Goal: Find contact information: Find contact information

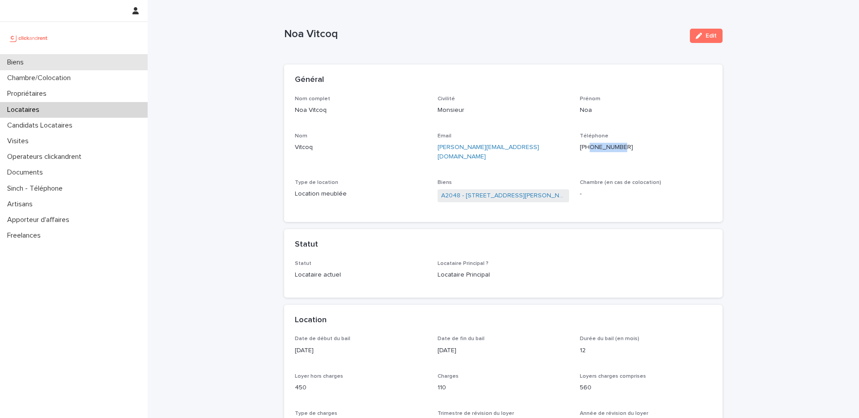
click at [76, 69] on div "Biens" at bounding box center [74, 63] width 148 height 16
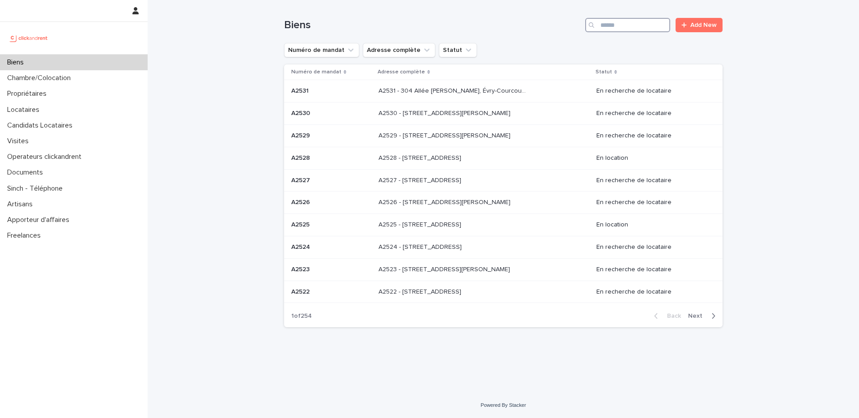
click at [607, 27] on input "Search" at bounding box center [627, 25] width 85 height 14
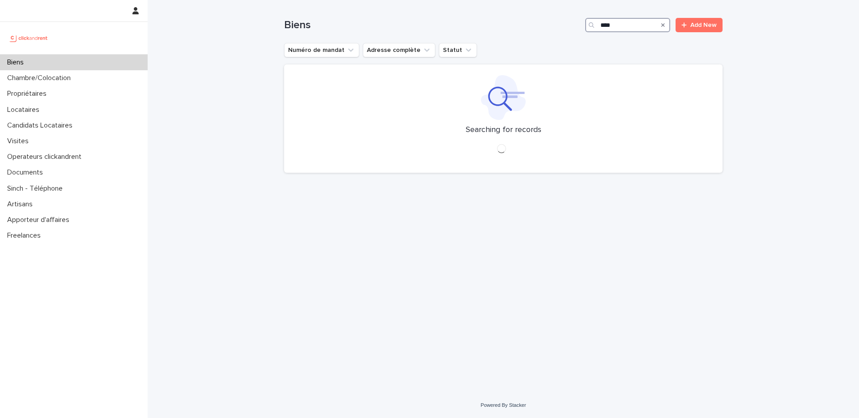
type input "*****"
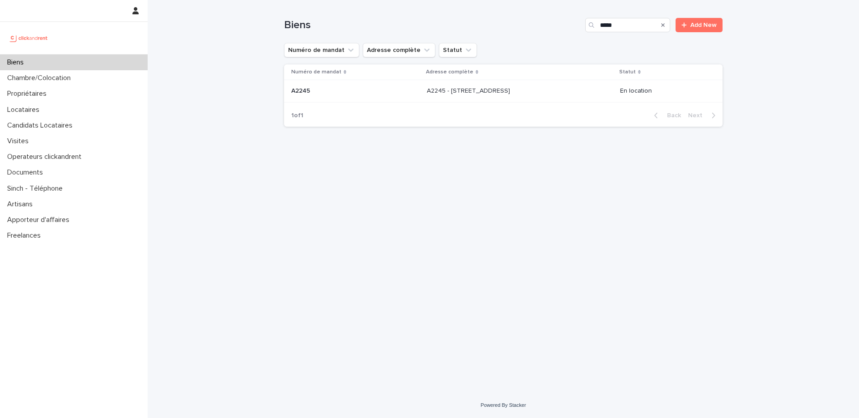
click at [503, 93] on p "A2245 - [STREET_ADDRESS]" at bounding box center [469, 89] width 85 height 9
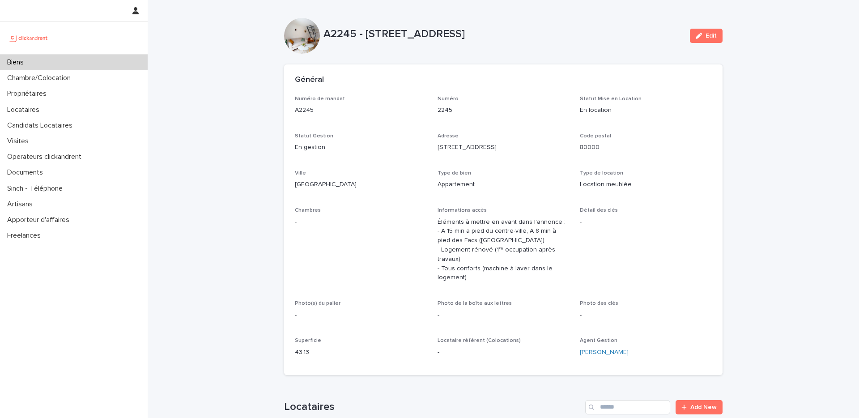
click at [390, 34] on p "A2245 - [STREET_ADDRESS]" at bounding box center [502, 34] width 359 height 13
click at [460, 34] on p "A2245 - [STREET_ADDRESS]" at bounding box center [502, 34] width 359 height 13
drag, startPoint x: 532, startPoint y: 32, endPoint x: 459, endPoint y: 33, distance: 72.5
click at [459, 33] on p "A2245 - [STREET_ADDRESS]" at bounding box center [502, 34] width 359 height 13
click at [542, 37] on p "A2245 - [STREET_ADDRESS]" at bounding box center [502, 34] width 359 height 13
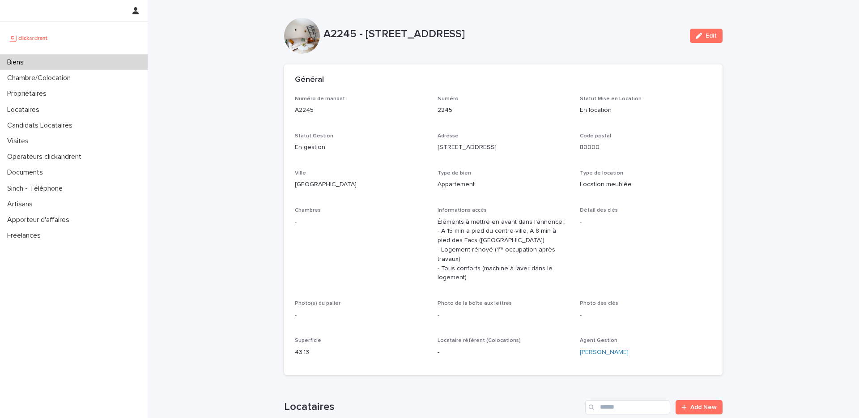
drag, startPoint x: 537, startPoint y: 34, endPoint x: 365, endPoint y: 34, distance: 171.7
click at [365, 34] on p "A2245 - [STREET_ADDRESS]" at bounding box center [502, 34] width 359 height 13
copy p "[STREET_ADDRESS]"
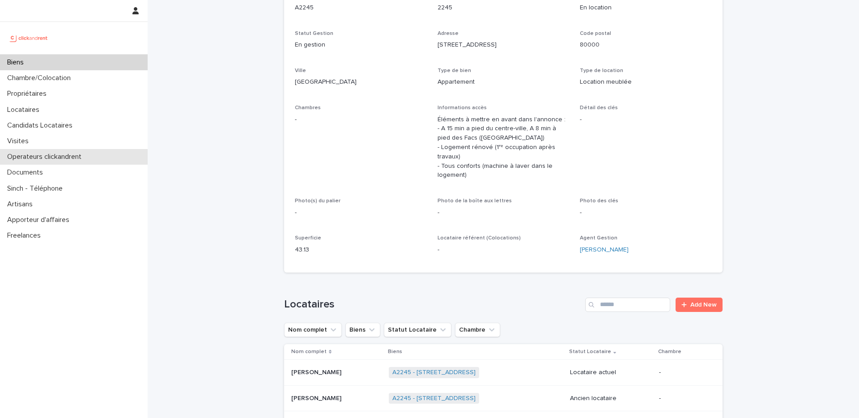
scroll to position [273, 0]
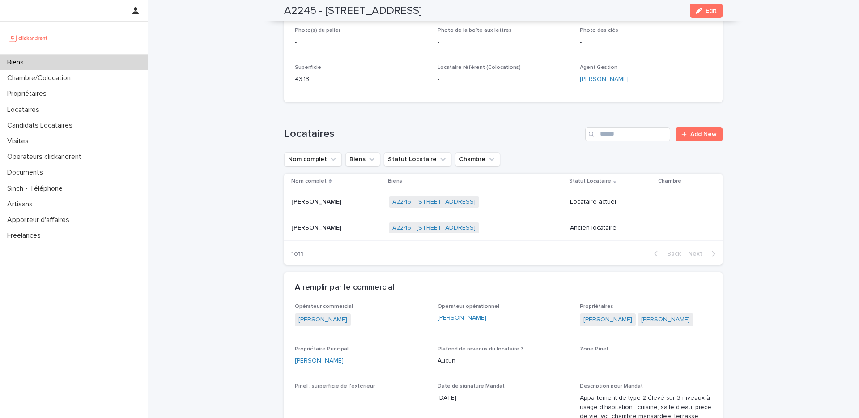
click at [339, 203] on p "[PERSON_NAME]" at bounding box center [317, 200] width 52 height 9
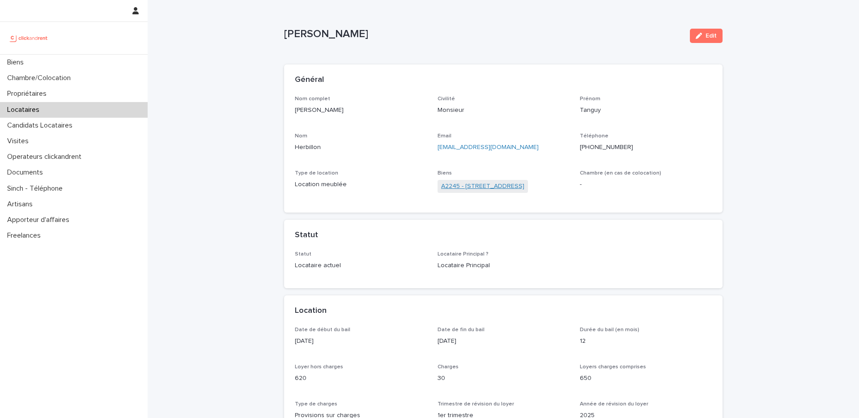
click at [488, 187] on link "A2245 - [STREET_ADDRESS]" at bounding box center [482, 186] width 83 height 9
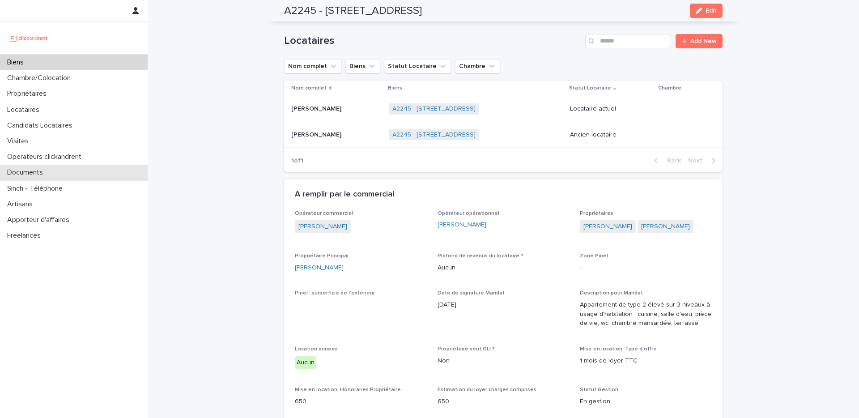
scroll to position [365, 0]
click at [345, 110] on p at bounding box center [336, 110] width 90 height 8
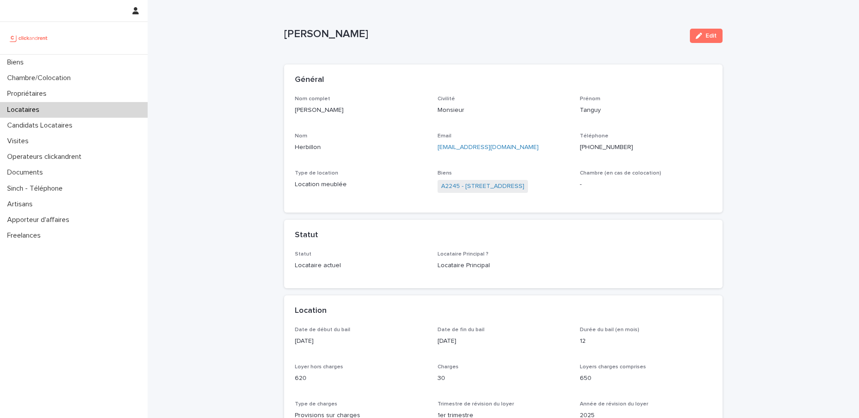
drag, startPoint x: 345, startPoint y: 113, endPoint x: 286, endPoint y: 114, distance: 58.6
click at [286, 114] on div "Nom complet [PERSON_NAME] Civilité Monsieur [PERSON_NAME] Nom Herbillon Email […" at bounding box center [503, 154] width 438 height 117
copy p "[PERSON_NAME]"
click at [473, 145] on link "[EMAIL_ADDRESS][DOMAIN_NAME]" at bounding box center [487, 147] width 101 height 6
click at [499, 148] on p "[EMAIL_ADDRESS][DOMAIN_NAME]" at bounding box center [503, 147] width 132 height 9
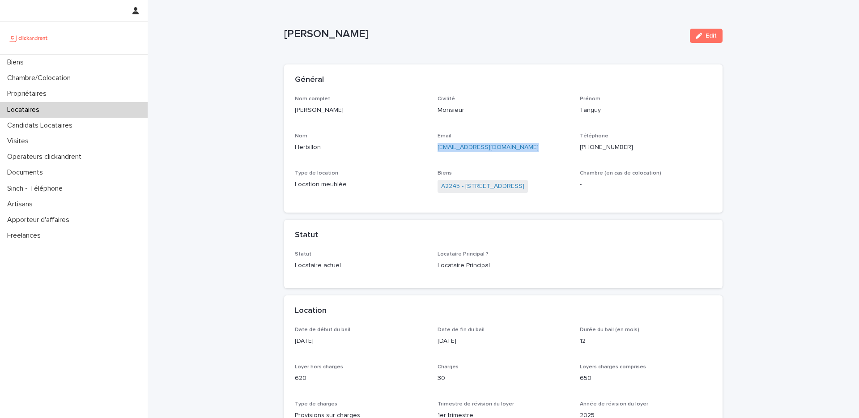
drag, startPoint x: 499, startPoint y: 148, endPoint x: 439, endPoint y: 152, distance: 60.5
click at [439, 152] on p "[EMAIL_ADDRESS][DOMAIN_NAME]" at bounding box center [503, 147] width 132 height 9
copy link "[EMAIL_ADDRESS][DOMAIN_NAME]"
click at [607, 143] on p "[PHONE_NUMBER]" at bounding box center [646, 147] width 132 height 9
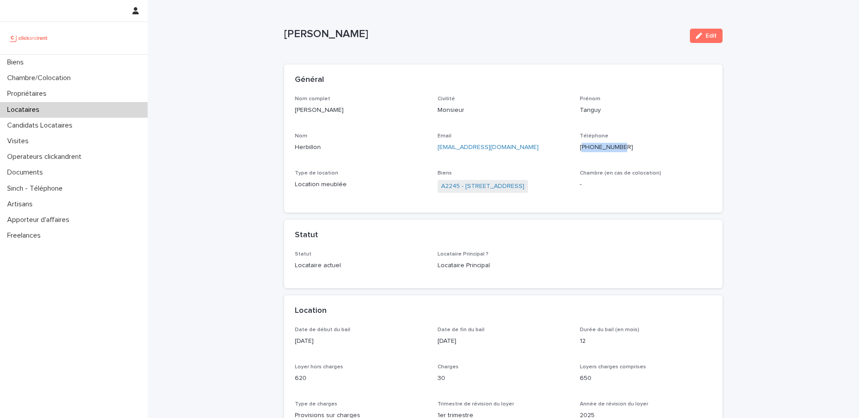
copy p "33614796171"
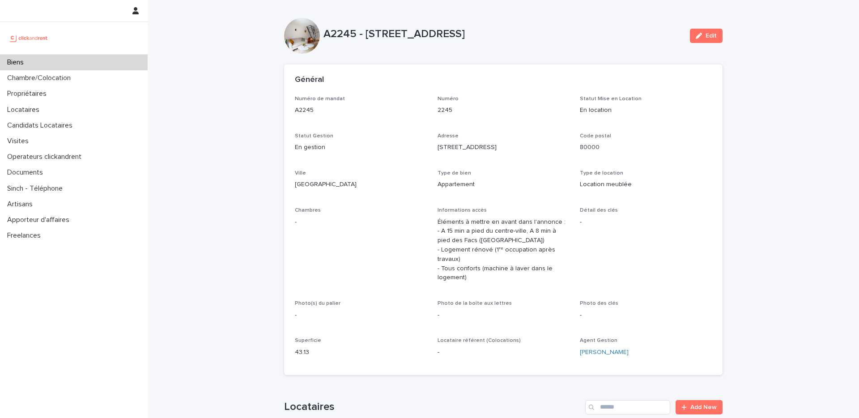
click at [385, 208] on p "Chambres" at bounding box center [361, 210] width 132 height 6
click at [56, 55] on div "Biens" at bounding box center [74, 63] width 148 height 16
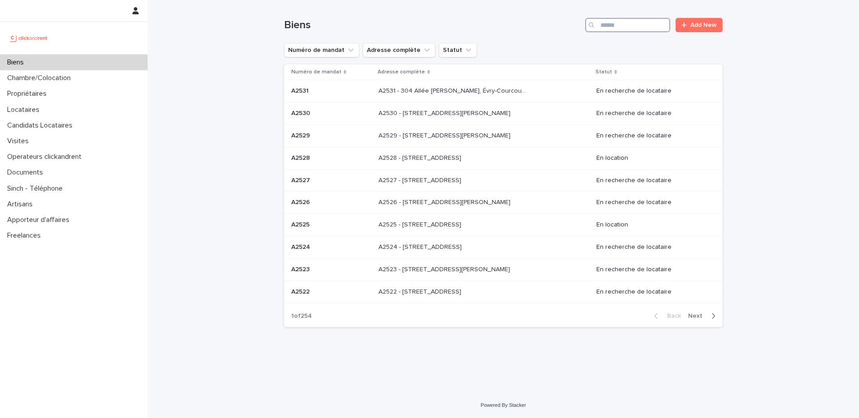
click at [621, 26] on input "Search" at bounding box center [627, 25] width 85 height 14
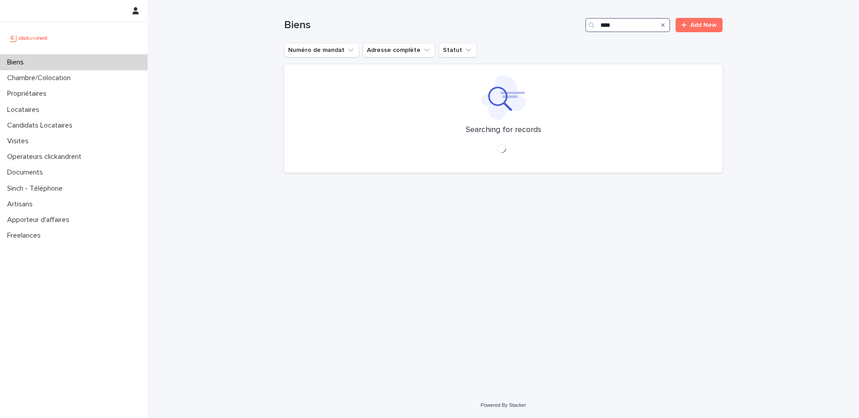
type input "*****"
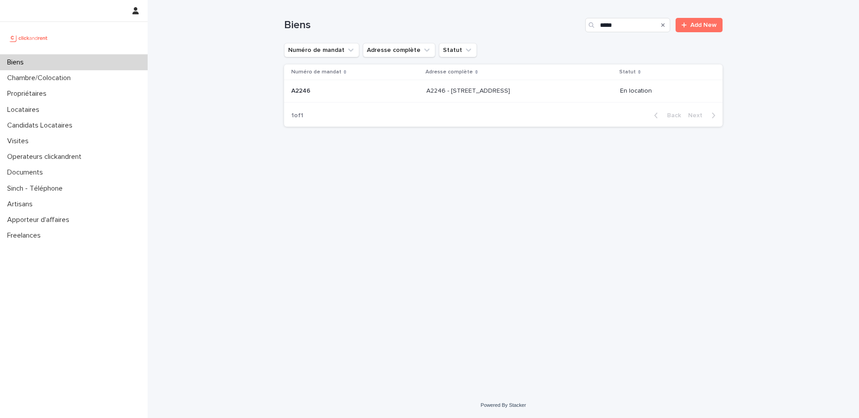
click at [529, 97] on div "A2246 - [STREET_ADDRESS][GEOGRAPHIC_DATA] A2246 - [STREET_ADDRESS]" at bounding box center [519, 91] width 187 height 15
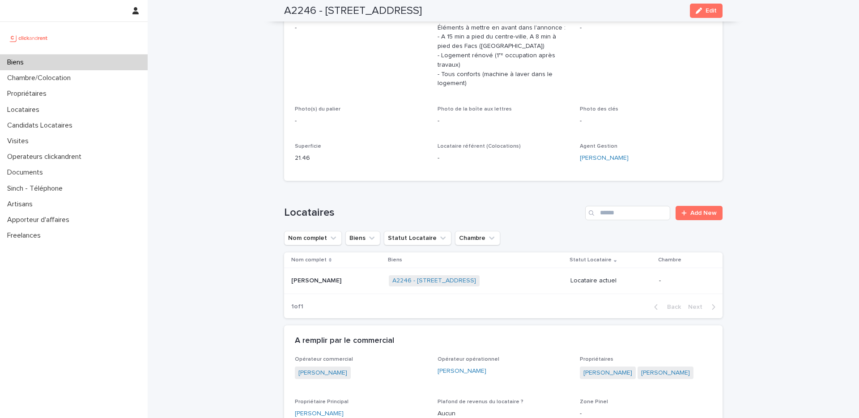
scroll to position [197, 0]
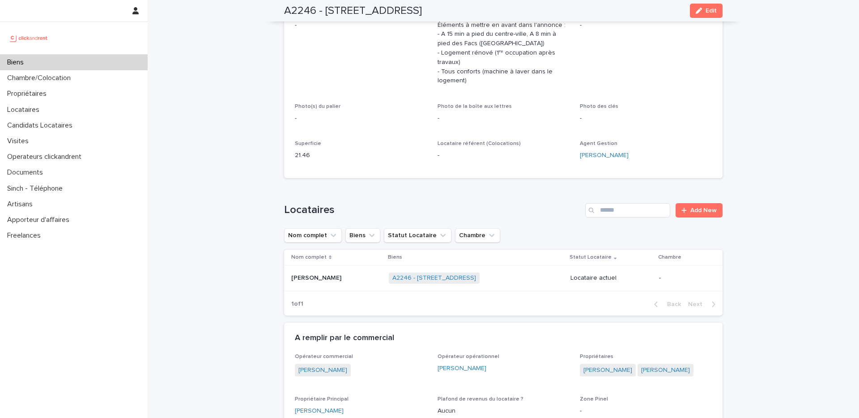
click at [335, 273] on div "[PERSON_NAME] [PERSON_NAME]" at bounding box center [336, 278] width 90 height 15
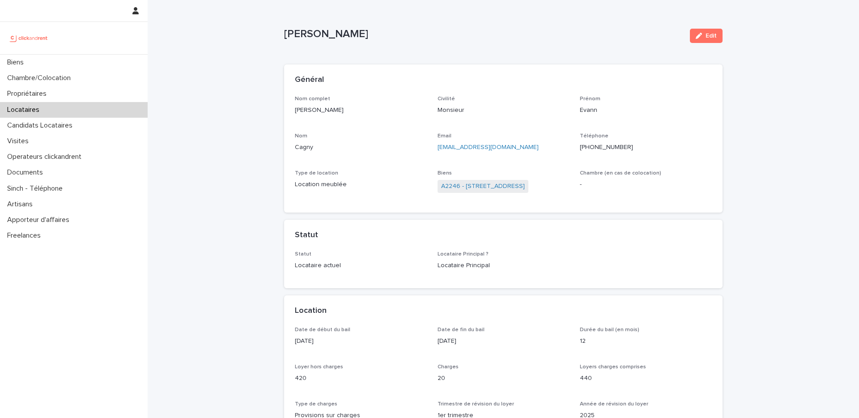
click at [328, 112] on p "[PERSON_NAME]" at bounding box center [361, 110] width 132 height 9
click at [307, 108] on div "[PERSON_NAME]" at bounding box center [361, 109] width 132 height 11
click at [337, 108] on p "[PERSON_NAME]" at bounding box center [361, 110] width 132 height 9
drag, startPoint x: 331, startPoint y: 109, endPoint x: 292, endPoint y: 112, distance: 39.0
click at [292, 112] on div "Nom complet [PERSON_NAME] Civilité Monsieur [PERSON_NAME] Evann Nom Cagny Email…" at bounding box center [503, 154] width 438 height 117
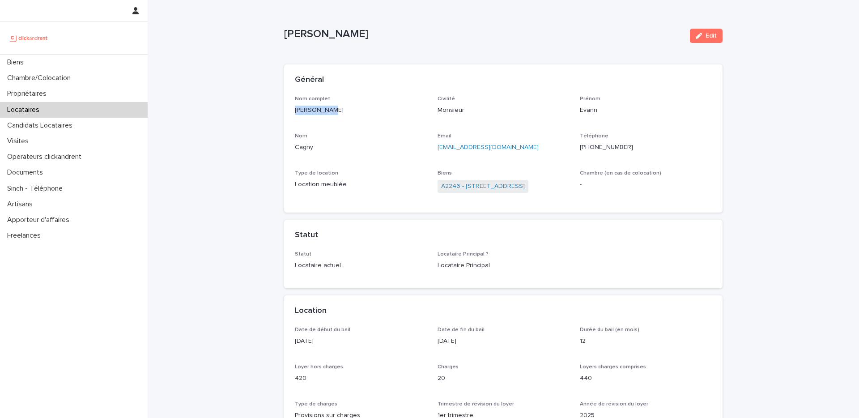
copy p "[PERSON_NAME]"
click at [609, 145] on p "[PHONE_NUMBER]" at bounding box center [646, 147] width 132 height 9
copy p "33778040531"
drag, startPoint x: 505, startPoint y: 146, endPoint x: 435, endPoint y: 147, distance: 69.8
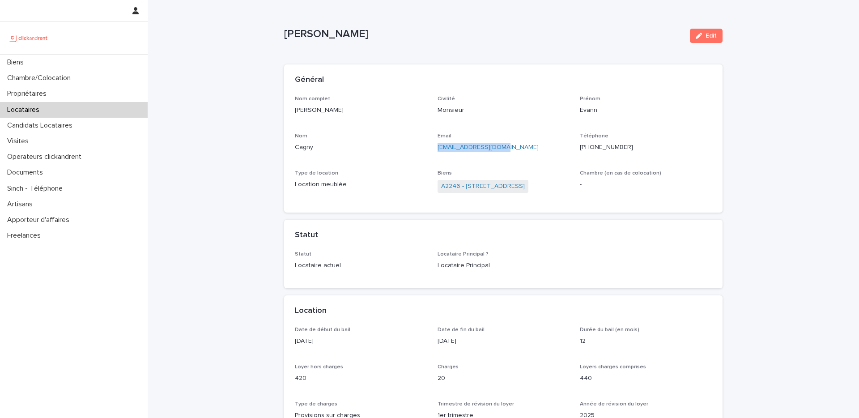
click at [435, 147] on div "Nom complet [PERSON_NAME] Civilité Monsieur [PERSON_NAME] Evann Nom Cagny Email…" at bounding box center [503, 149] width 417 height 106
copy link "[EMAIL_ADDRESS][DOMAIN_NAME]"
click at [482, 184] on link "A2246 - [STREET_ADDRESS]" at bounding box center [483, 186] width 84 height 9
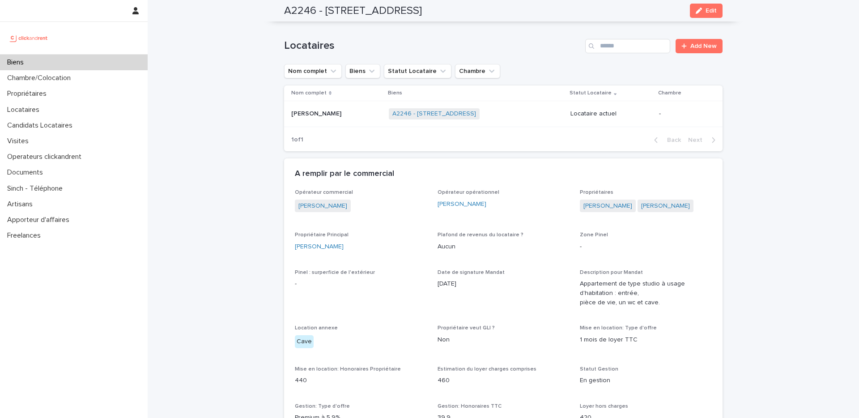
scroll to position [360, 0]
click at [366, 254] on div "Propriétaire Principal [PERSON_NAME]" at bounding box center [361, 245] width 132 height 26
drag, startPoint x: 360, startPoint y: 249, endPoint x: 295, endPoint y: 245, distance: 65.9
click at [295, 245] on div "[PERSON_NAME]" at bounding box center [361, 246] width 132 height 9
copy link "[PERSON_NAME]"
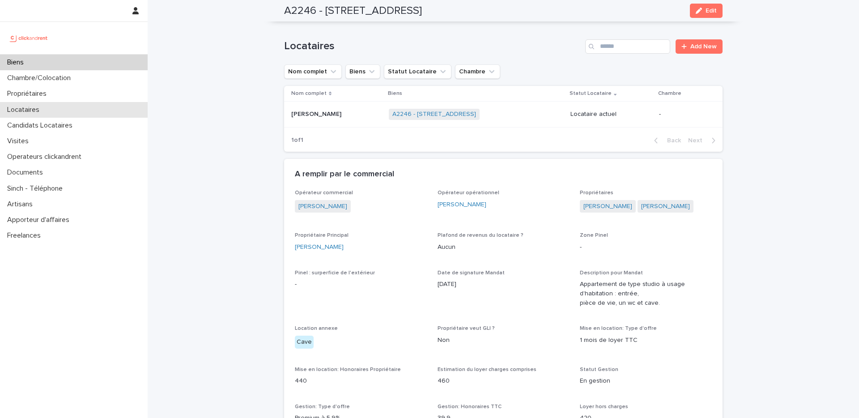
click at [44, 109] on p "Locataires" at bounding box center [25, 110] width 43 height 8
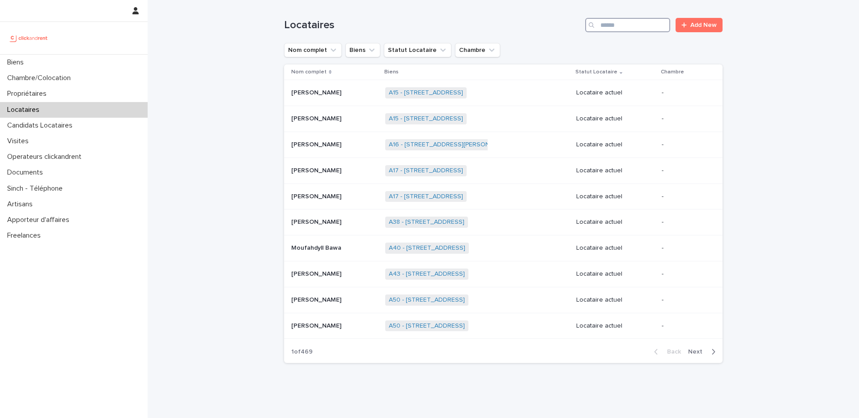
click at [633, 27] on input "Search" at bounding box center [627, 25] width 85 height 14
paste input "**********"
type input "**********"
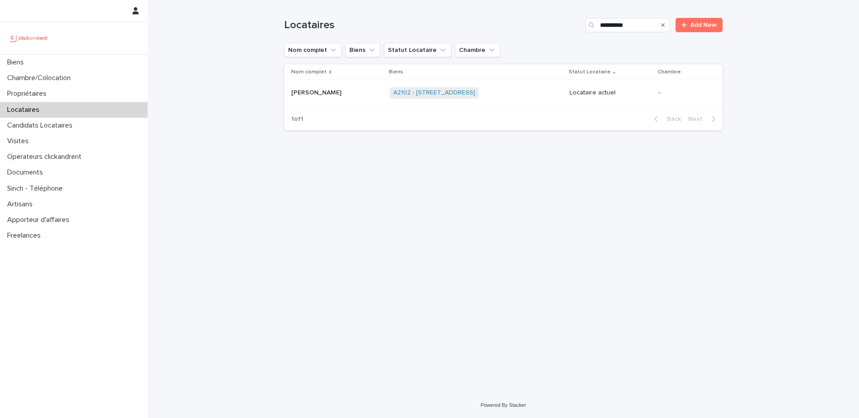
click at [378, 98] on div "[PERSON_NAME] [PERSON_NAME]" at bounding box center [336, 92] width 91 height 15
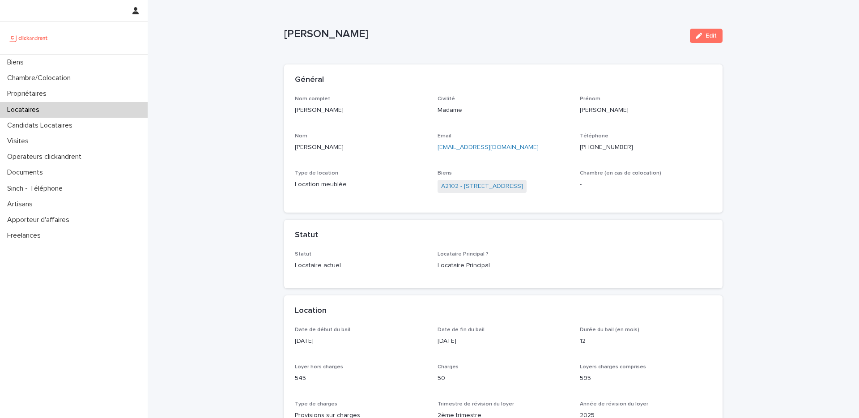
click at [606, 146] on p "[PHONE_NUMBER]" at bounding box center [646, 147] width 132 height 9
copy p "33698753880"
click at [86, 59] on div "Biens" at bounding box center [74, 63] width 148 height 16
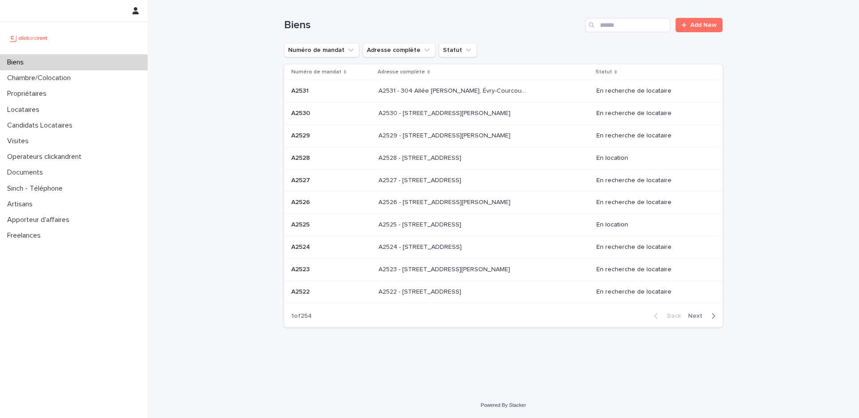
click at [88, 63] on div "Biens" at bounding box center [74, 63] width 148 height 16
click at [614, 29] on input "Search" at bounding box center [627, 25] width 85 height 14
paste input "*****"
type input "*****"
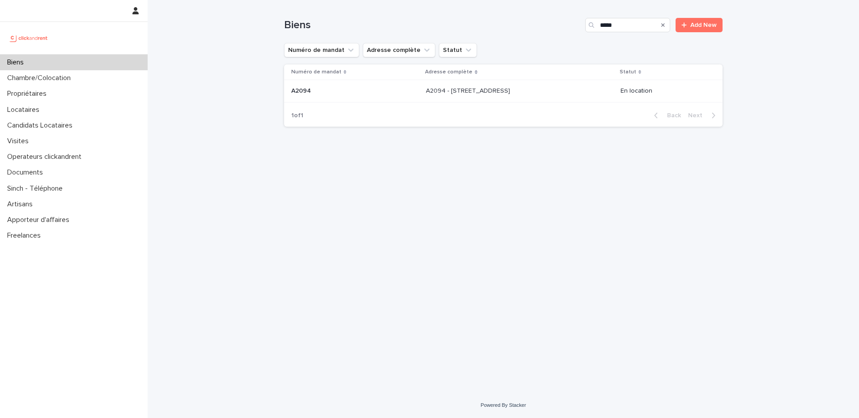
click at [437, 88] on p "A2094 - [STREET_ADDRESS]" at bounding box center [469, 89] width 86 height 9
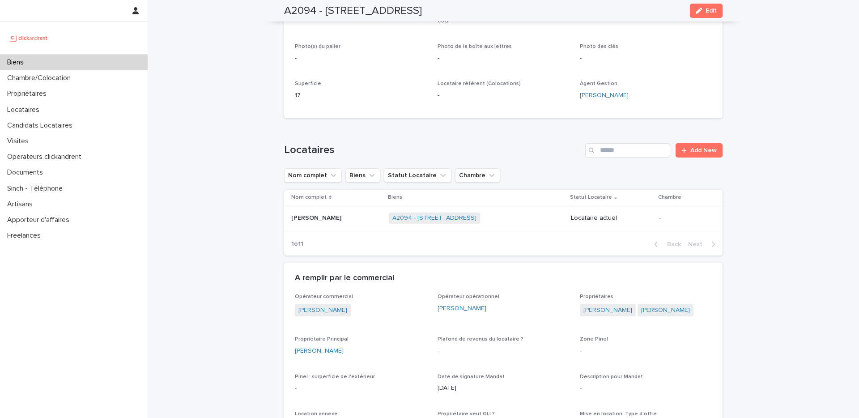
scroll to position [224, 0]
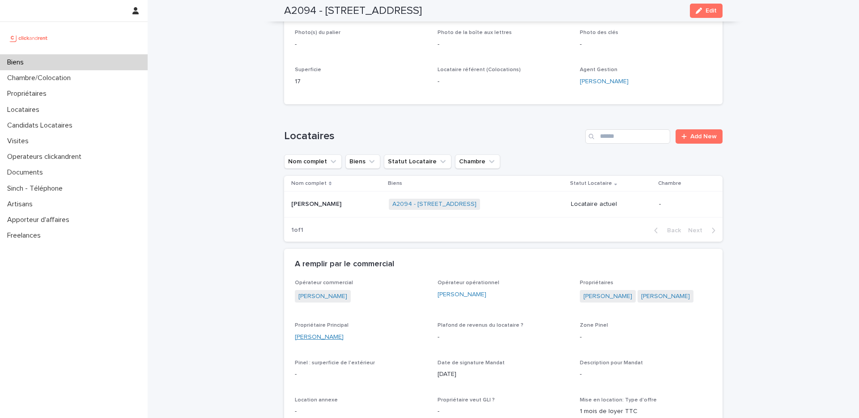
click at [335, 332] on link "[PERSON_NAME]" at bounding box center [319, 336] width 49 height 9
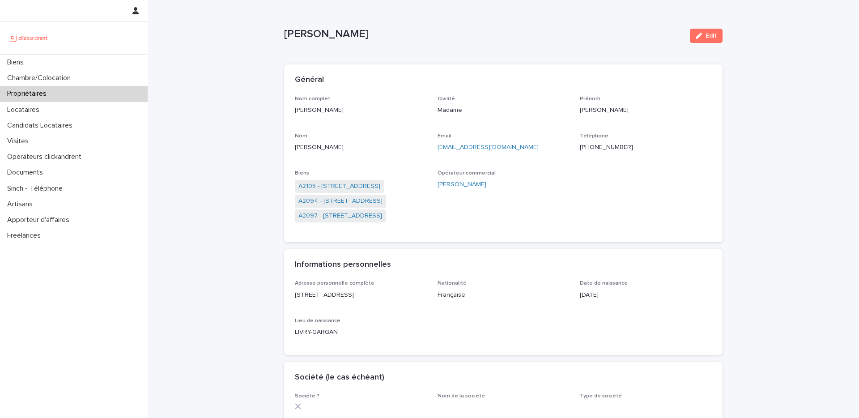
click at [601, 145] on p "[PHONE_NUMBER]" at bounding box center [646, 147] width 132 height 9
copy p "33660512451"
